Goal: Information Seeking & Learning: Check status

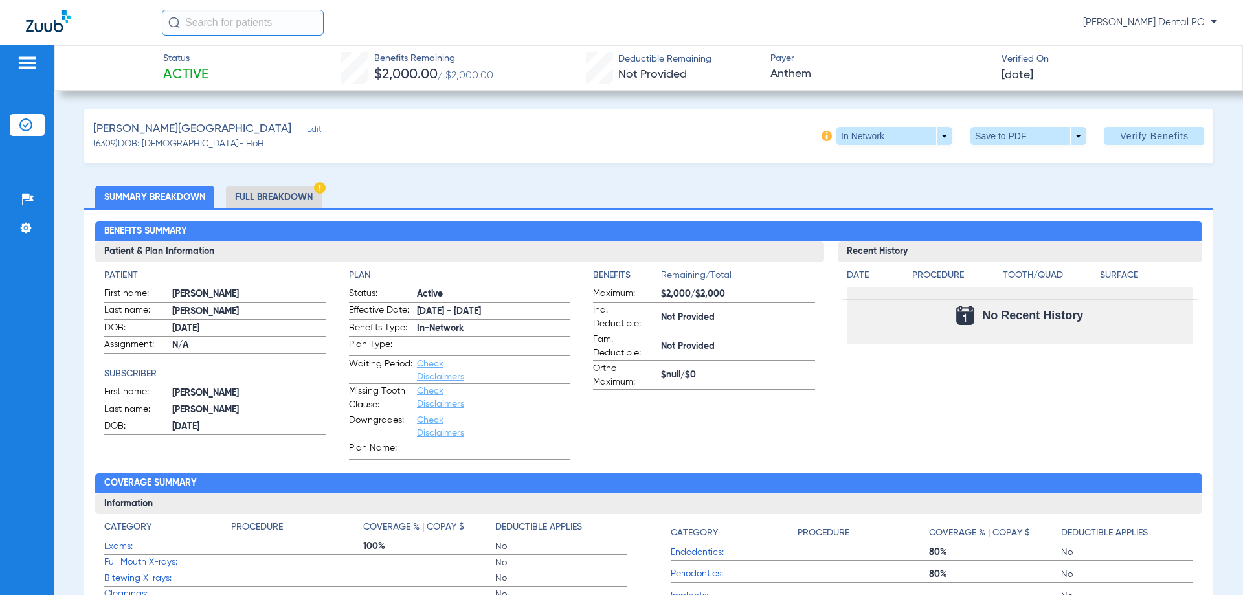
click at [257, 198] on li "Full Breakdown" at bounding box center [274, 197] width 96 height 23
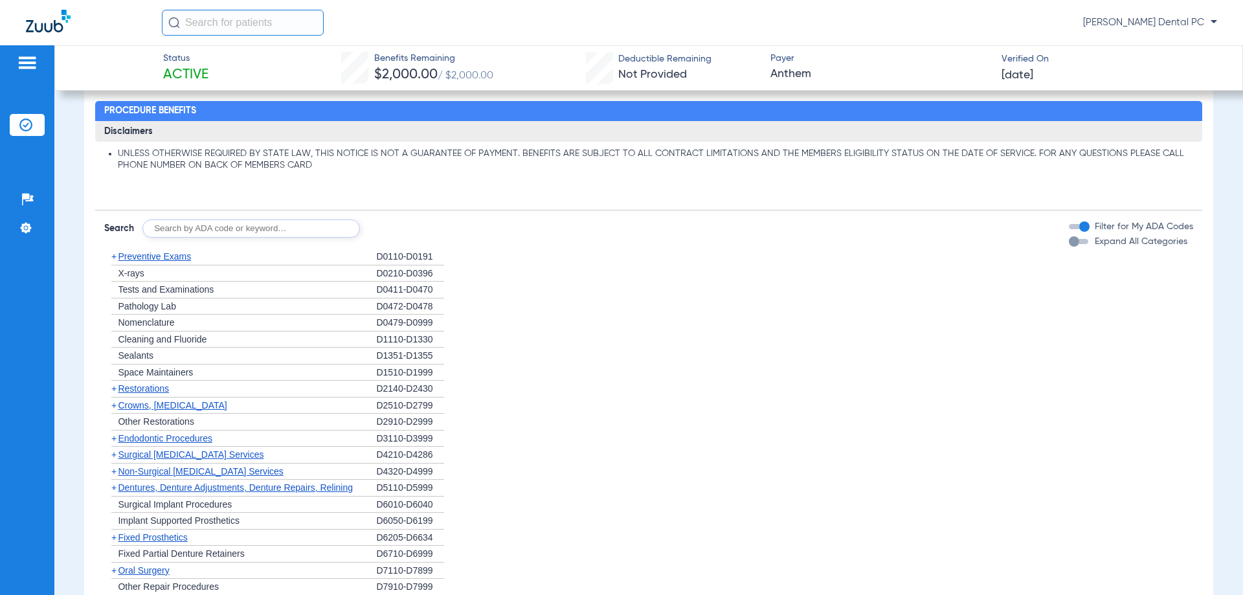
scroll to position [906, 0]
